Goal: Task Accomplishment & Management: Use online tool/utility

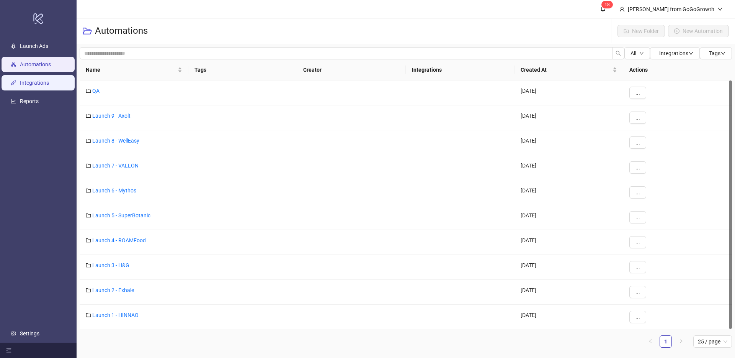
click at [26, 80] on link "Integrations" at bounding box center [34, 83] width 29 height 6
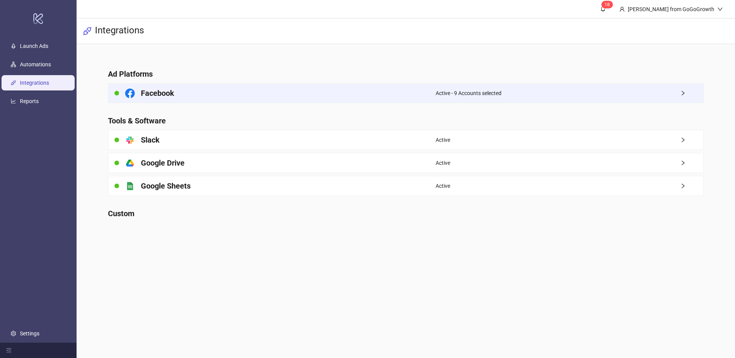
click at [221, 93] on div "Facebook" at bounding box center [271, 92] width 327 height 19
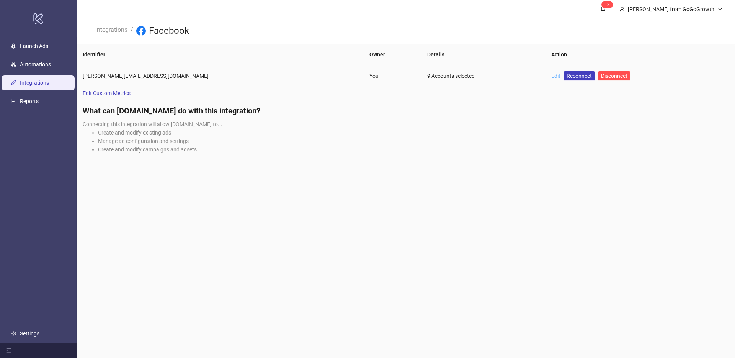
click at [552, 78] on link "Edit" at bounding box center [556, 76] width 9 height 6
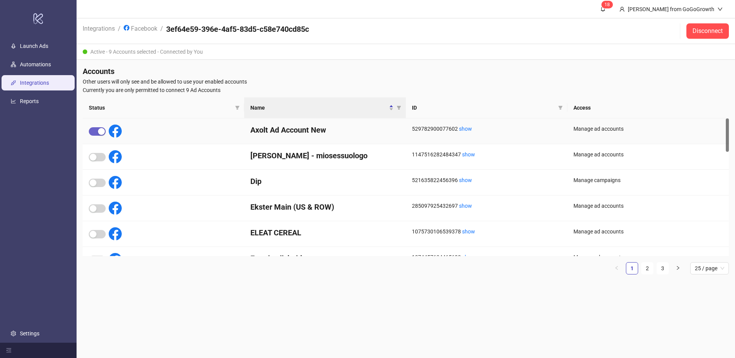
click at [97, 134] on span "button" at bounding box center [97, 131] width 17 height 8
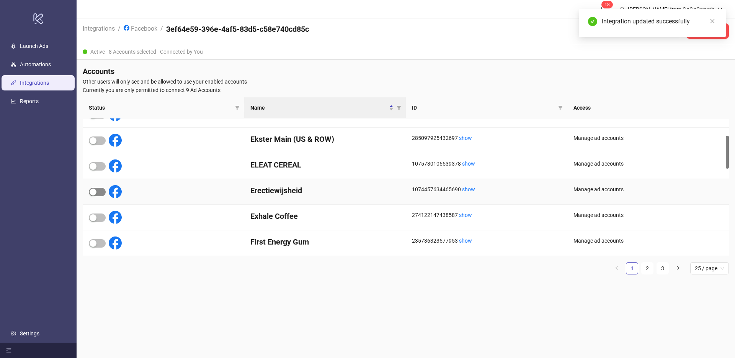
scroll to position [68, 0]
click at [94, 221] on div "button" at bounding box center [93, 217] width 7 height 7
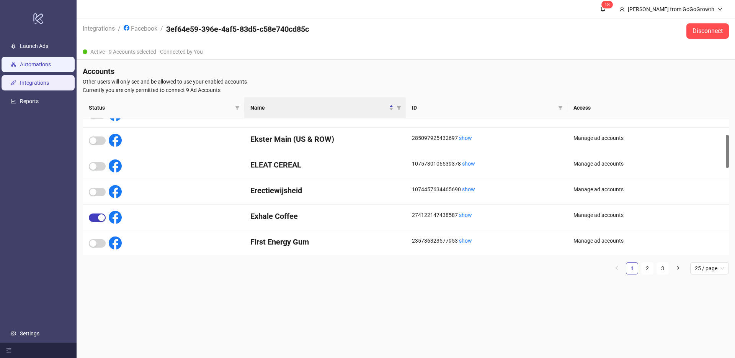
click at [49, 67] on link "Automations" at bounding box center [35, 64] width 31 height 6
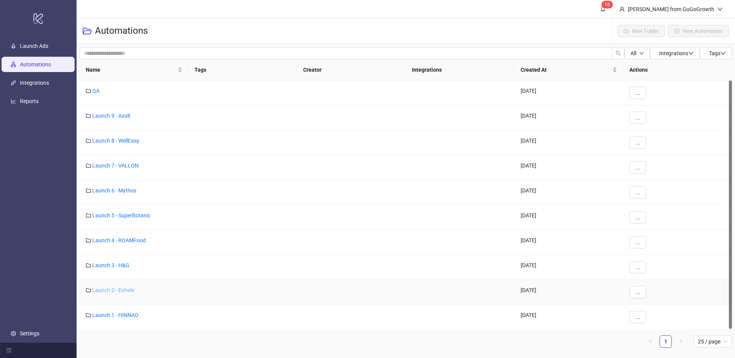
click at [113, 287] on link "Launch 2 - Exhale" at bounding box center [113, 290] width 42 height 6
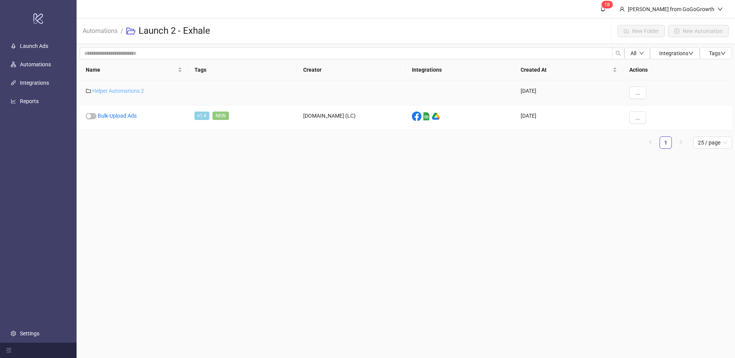
click at [121, 90] on link "Helper Automations 2" at bounding box center [118, 91] width 52 height 6
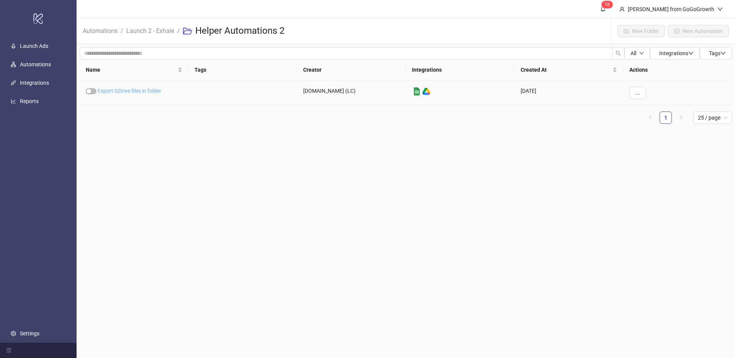
click at [123, 92] on link "Export GDrive files in folder" at bounding box center [130, 91] width 64 height 6
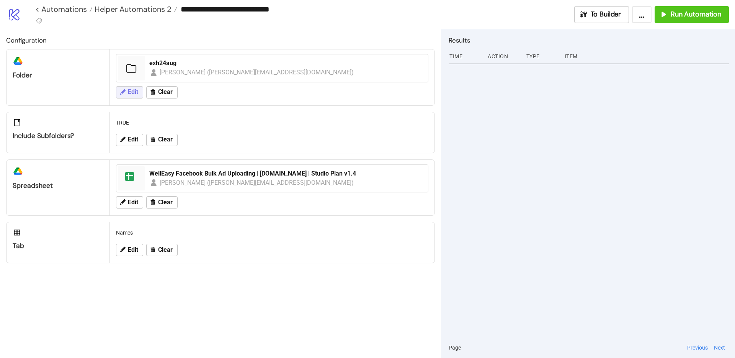
click at [138, 91] on span "Edit" at bounding box center [133, 91] width 10 height 7
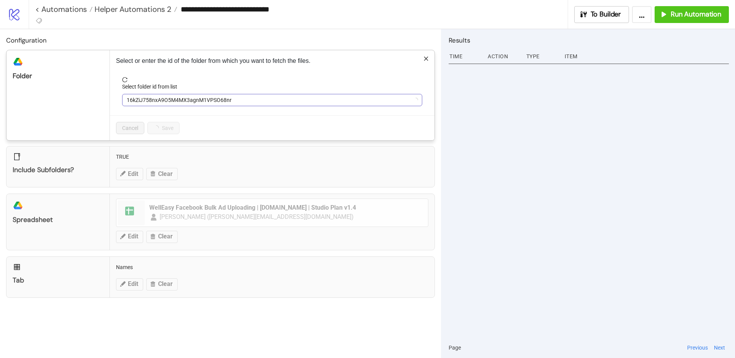
click at [191, 97] on span "16kZiJ758nxA9O5M4MX3agnM1VPSO68nr" at bounding box center [272, 99] width 291 height 11
click at [192, 96] on span "exh24aug" at bounding box center [272, 99] width 291 height 11
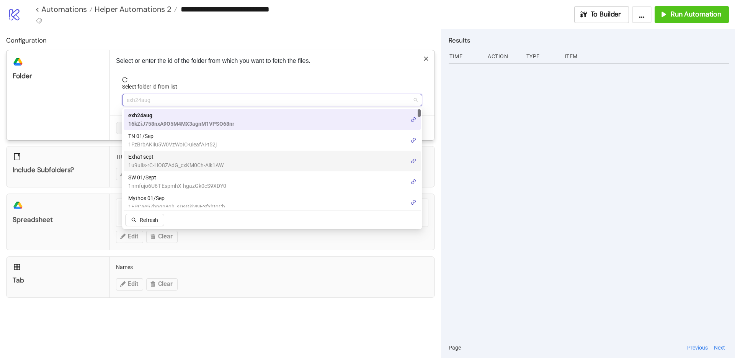
click at [167, 163] on span "1u9uIis-rC-HO8ZAdG_cxKM0Ch-Alk1AW" at bounding box center [175, 165] width 95 height 8
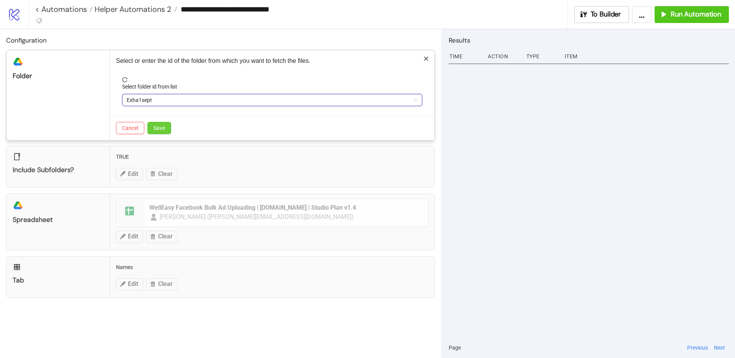
click at [161, 126] on span "Save" at bounding box center [159, 128] width 11 height 6
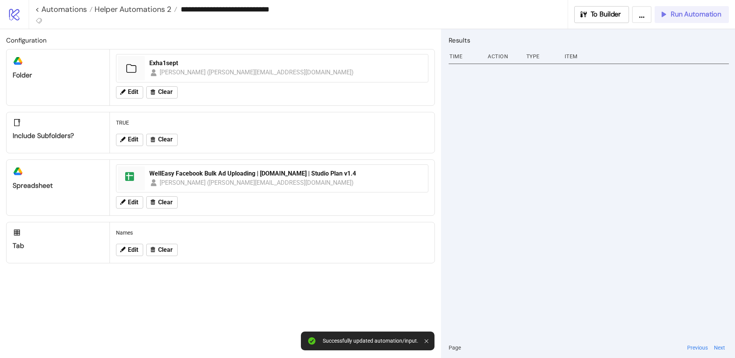
click at [671, 16] on span "Run Automation" at bounding box center [696, 14] width 51 height 9
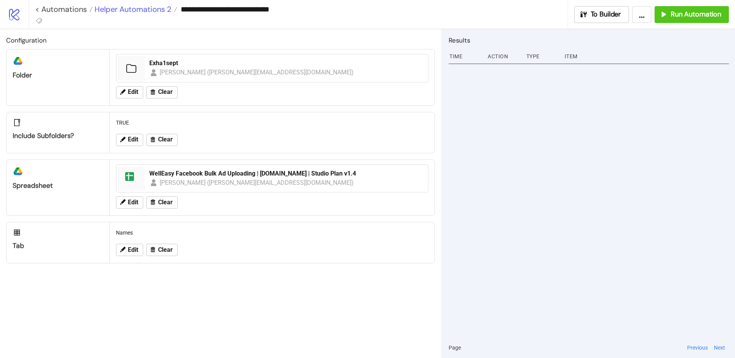
click at [137, 13] on span "Helper Automations 2" at bounding box center [132, 9] width 79 height 10
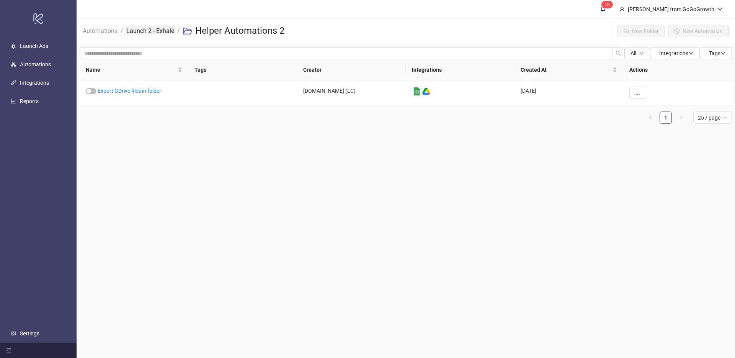
click at [154, 28] on link "Launch 2 - Exhale" at bounding box center [150, 30] width 51 height 8
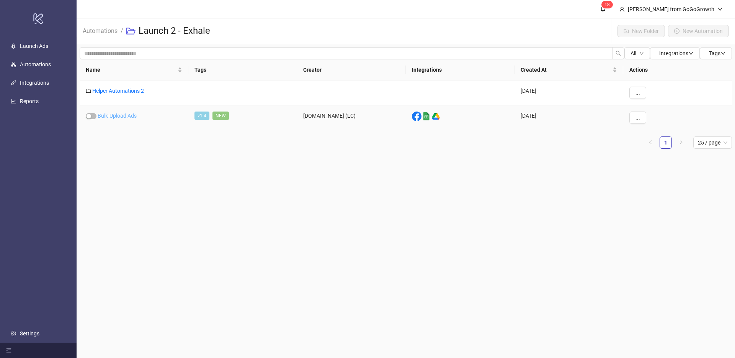
click at [122, 114] on link "Bulk-Upload Ads" at bounding box center [117, 116] width 39 height 6
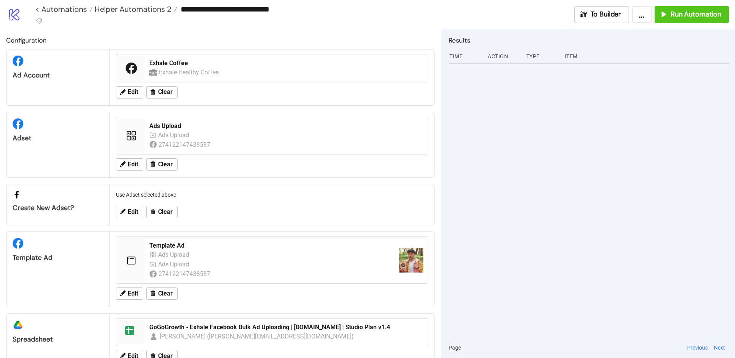
type input "**********"
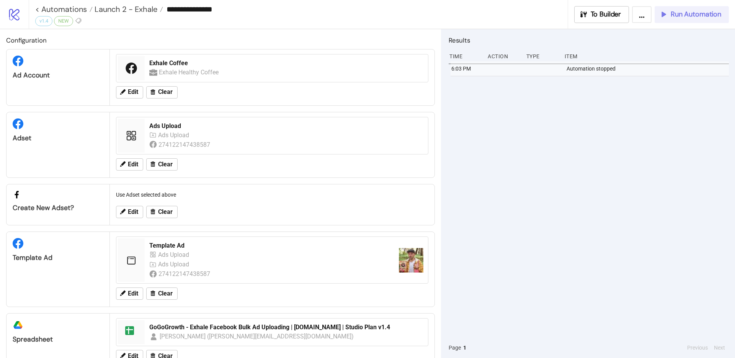
click at [694, 10] on span "Run Automation" at bounding box center [696, 14] width 51 height 9
